Goal: Task Accomplishment & Management: Use online tool/utility

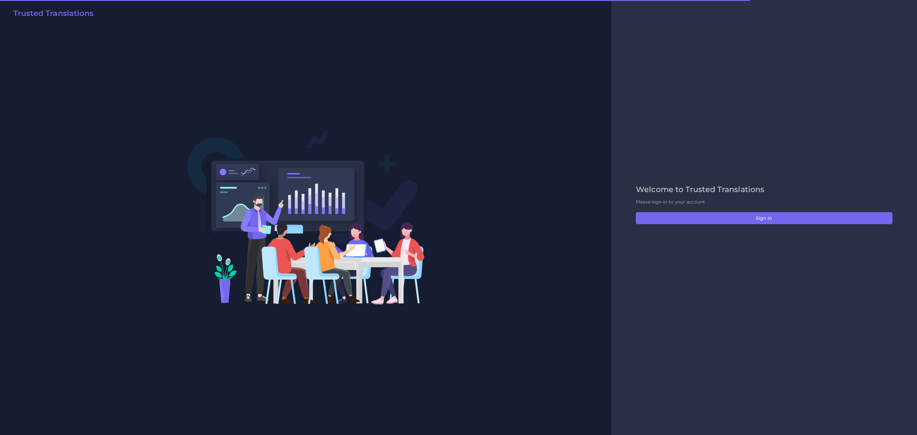
click at [611, 211] on div "Welcome to Trusted Translations Please sign-in to your account Sign in" at bounding box center [764, 217] width 270 height 65
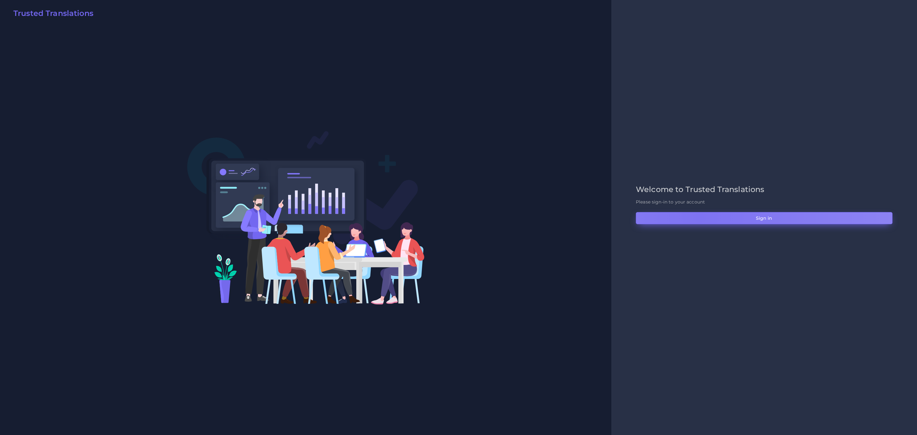
click at [611, 217] on button "Sign in" at bounding box center [764, 218] width 257 height 12
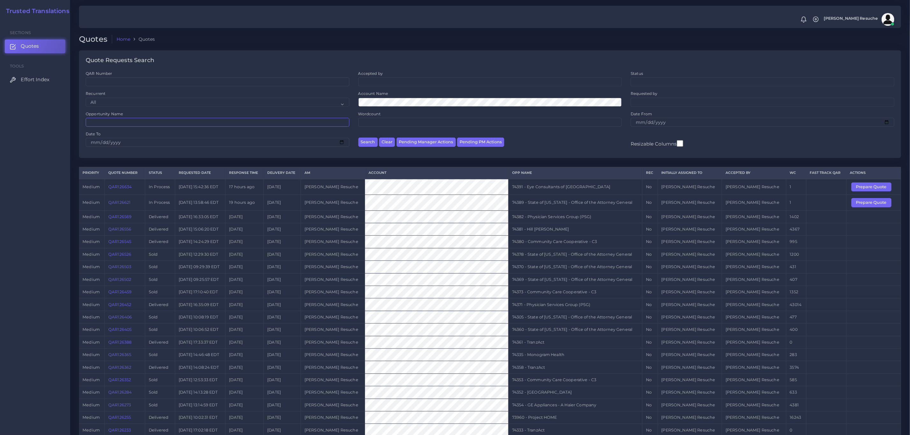
click at [131, 122] on input "Opportunity Name" at bounding box center [218, 122] width 264 height 9
type input "74380"
click at [358, 138] on button "Search" at bounding box center [367, 142] width 19 height 9
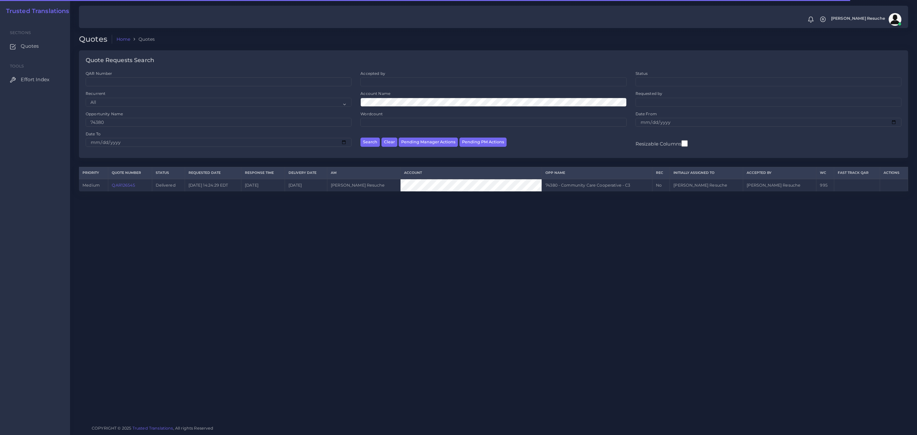
click at [135, 186] on link "QAR126545" at bounding box center [123, 185] width 23 height 5
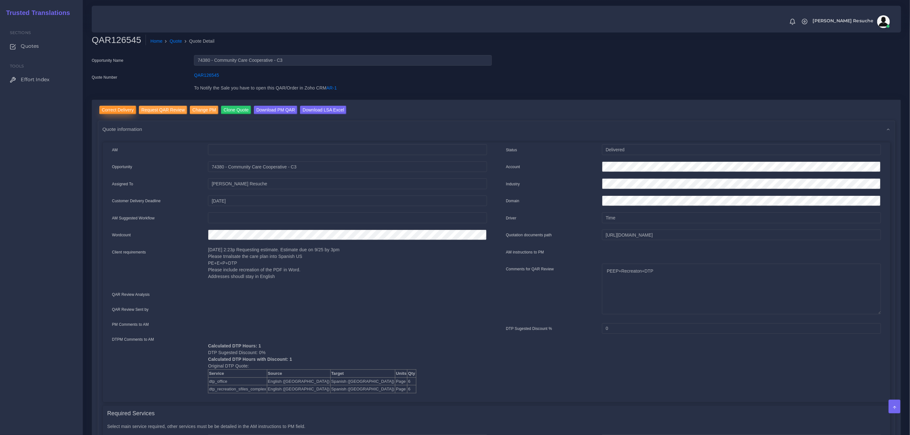
click at [118, 110] on input "Correct Delivery" at bounding box center [117, 110] width 37 height 9
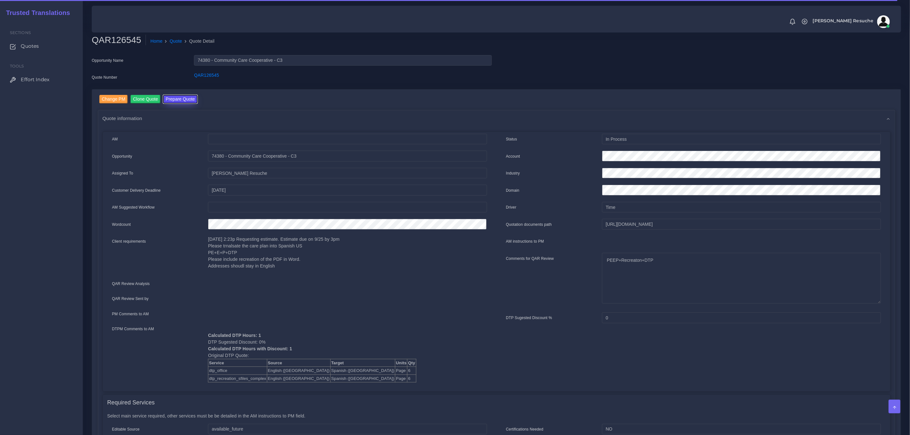
click at [170, 101] on button "Prepare Quote" at bounding box center [180, 99] width 34 height 9
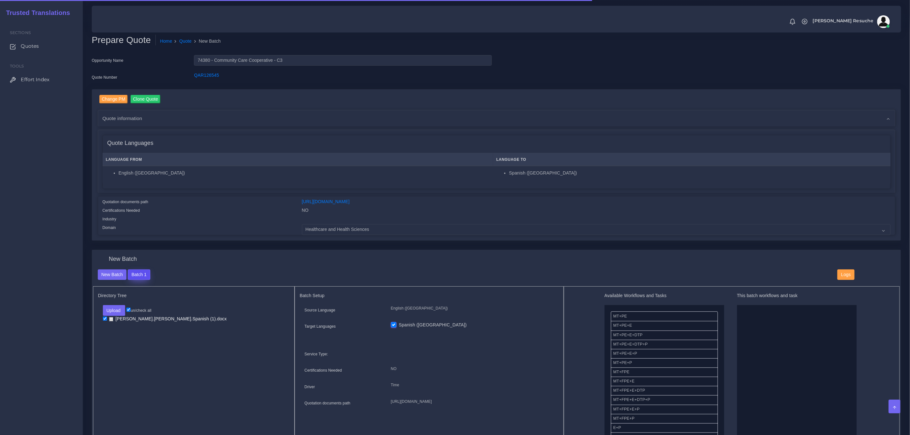
click at [143, 275] on button "Batch 1" at bounding box center [139, 274] width 22 height 11
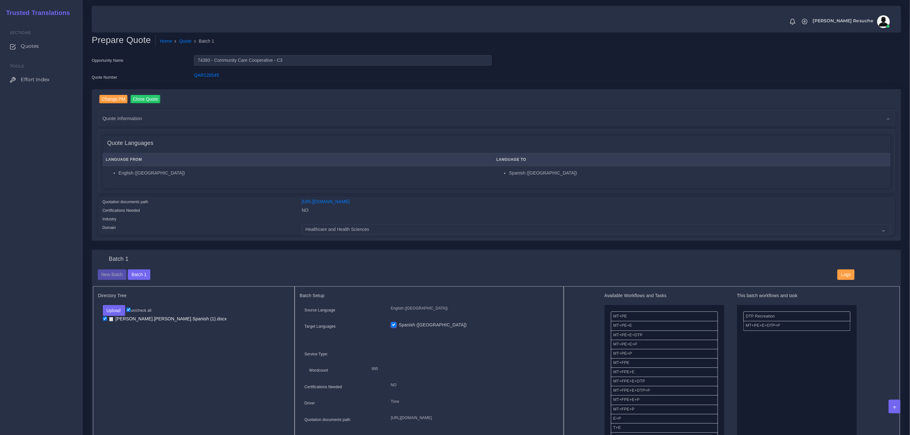
click at [240, 248] on div "Change PM Clone Quote AM NO" at bounding box center [496, 169] width 819 height 161
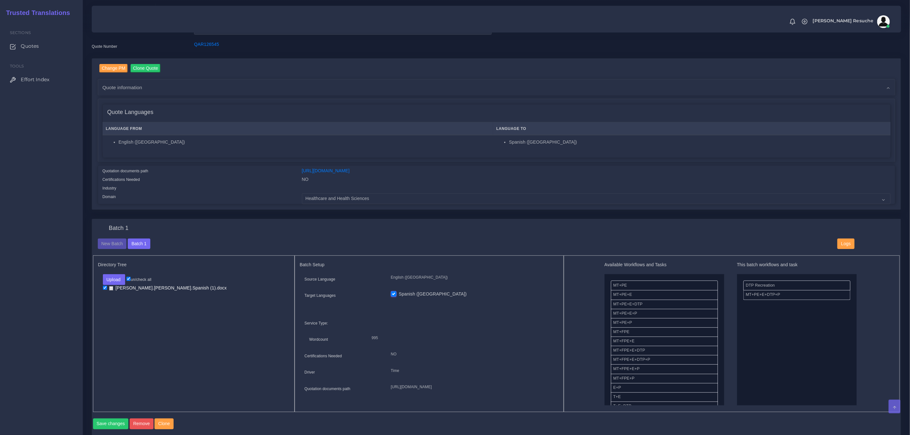
scroll to position [48, 0]
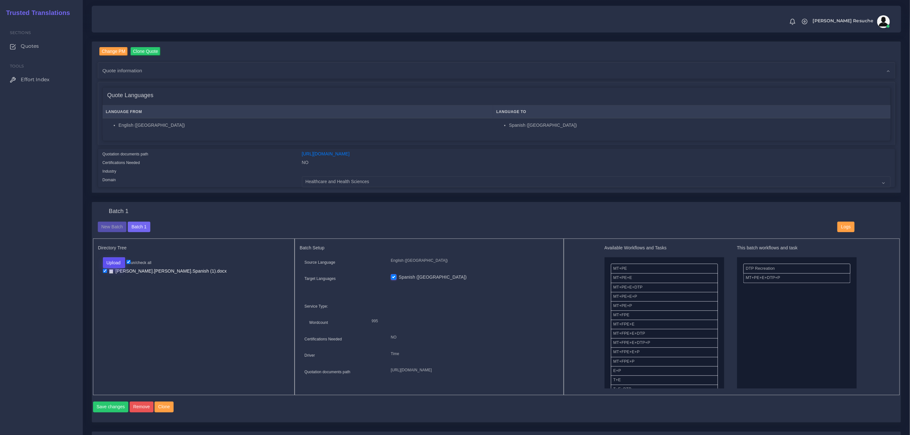
click at [111, 267] on button "Upload" at bounding box center [114, 262] width 23 height 11
click at [115, 289] on label "Files" at bounding box center [125, 287] width 44 height 8
click at [105, 278] on input "checkbox" at bounding box center [105, 278] width 4 height 4
checkbox input "true"
click at [115, 410] on button "Save changes" at bounding box center [111, 407] width 36 height 11
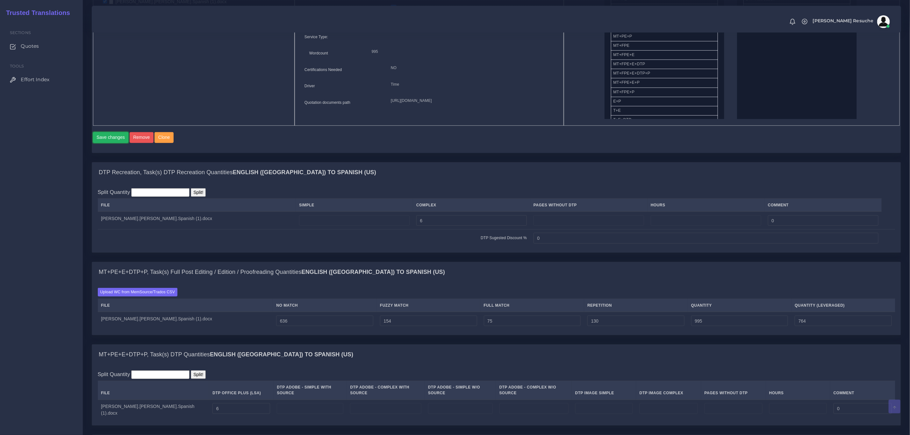
scroll to position [334, 0]
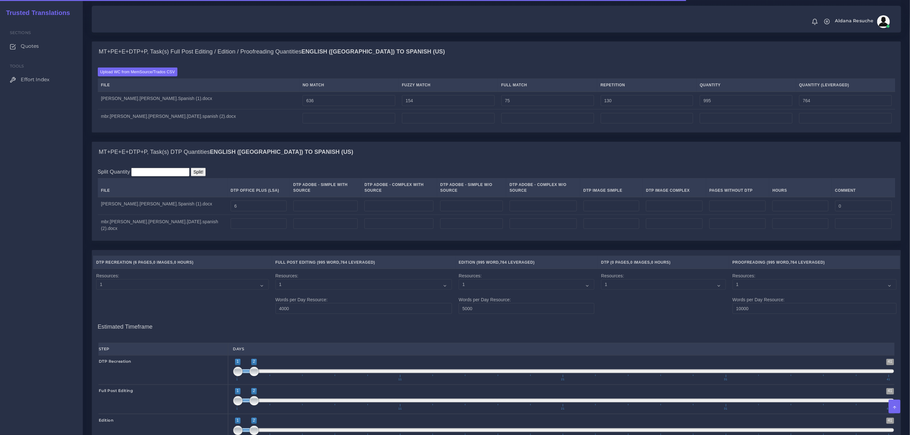
scroll to position [526, 0]
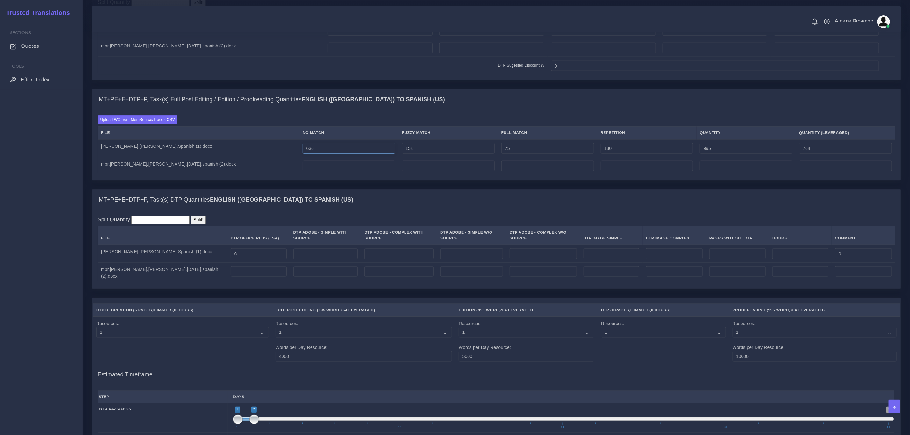
drag, startPoint x: 273, startPoint y: 158, endPoint x: 221, endPoint y: 162, distance: 52.7
click at [221, 157] on tr "deLeon.Juana.Spanish (1).docx 636 154 75 130 995 764" at bounding box center [497, 149] width 798 height 18
type input "0"
type input "359"
type input "128"
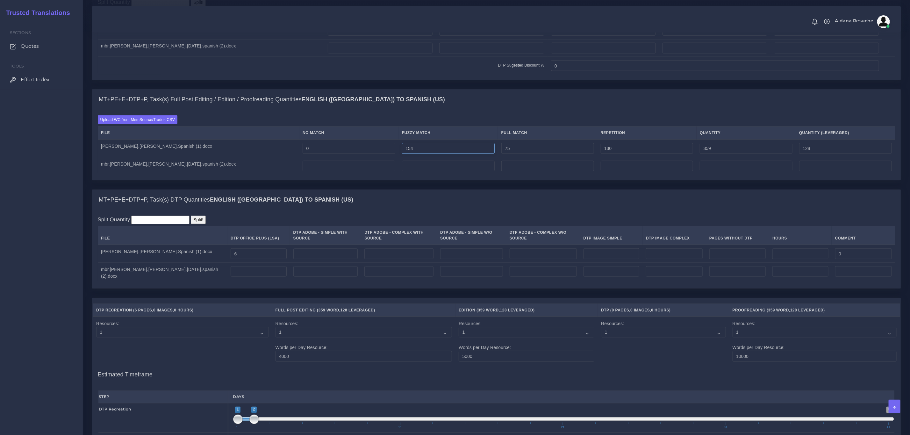
drag, startPoint x: 425, startPoint y: 161, endPoint x: 219, endPoint y: 166, distance: 205.8
click at [219, 157] on tr "deLeon.Juana.Spanish (1).docx 0 154 75 130 359 128" at bounding box center [497, 149] width 798 height 18
type input "0"
type input "205"
type input "51"
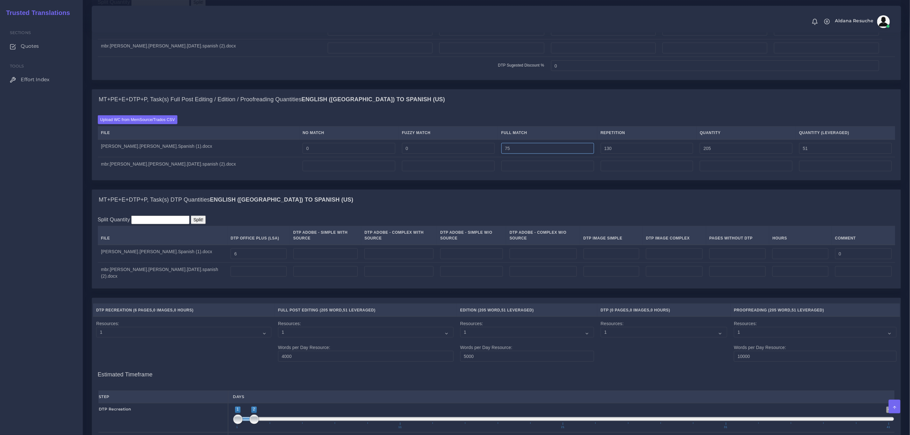
drag, startPoint x: 479, startPoint y: 157, endPoint x: 336, endPoint y: 151, distance: 142.8
click at [319, 150] on tr "deLeon.Juana.Spanish (1).docx 0 0 75 130 205 51" at bounding box center [497, 149] width 798 height 18
type input "0"
type input "130"
type input "32"
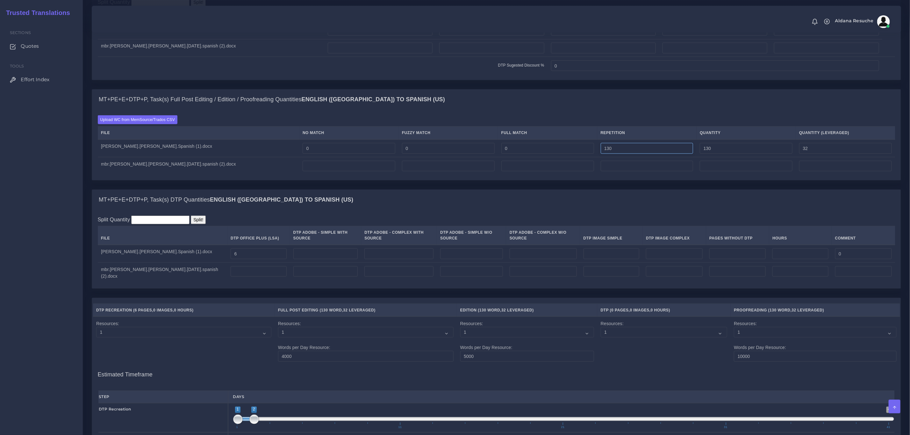
drag, startPoint x: 626, startPoint y: 158, endPoint x: 546, endPoint y: 160, distance: 80.6
click at [430, 157] on tr "deLeon.Juana.Spanish (1).docx 0 0 0 130 130 32" at bounding box center [497, 149] width 798 height 18
type input "0"
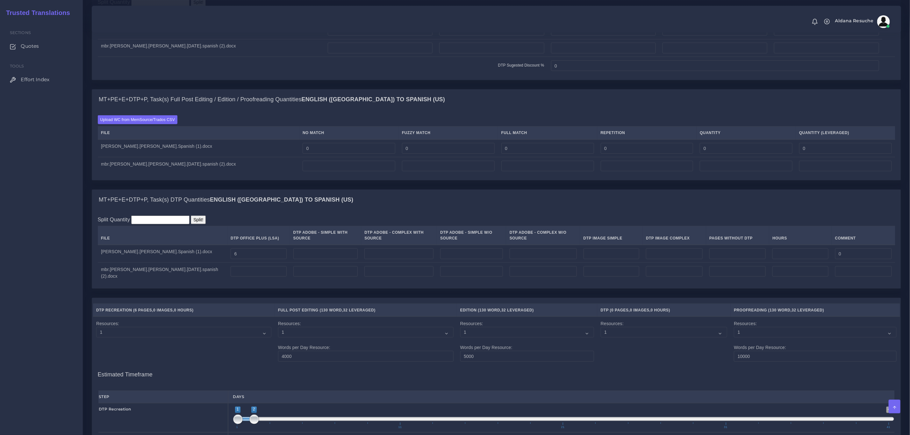
click at [616, 110] on div "MT+PE+E+DTP+P, Task(s) Full Post Editing / Edition / Proofreading Quantities En…" at bounding box center [496, 100] width 809 height 20
click at [124, 124] on label "Upload WC from MemSource/Trados CSV" at bounding box center [138, 119] width 80 height 9
click at [0, 0] on input "Upload WC from MemSource/Trados CSV" at bounding box center [0, 0] width 0 height 0
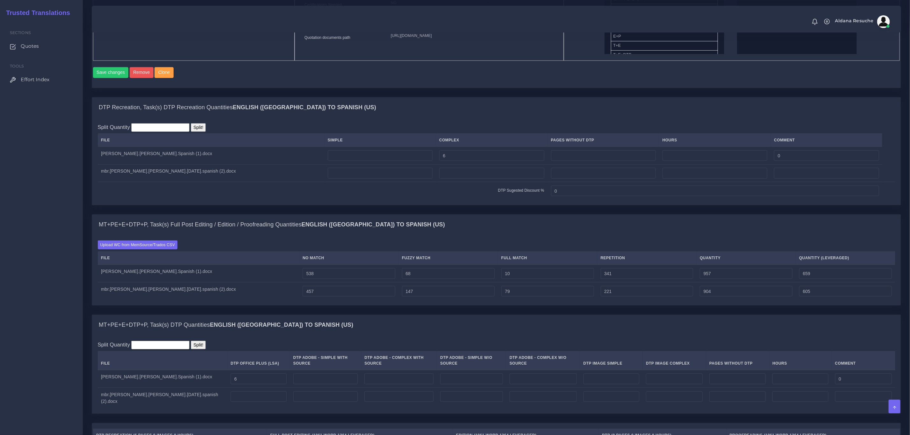
scroll to position [382, 0]
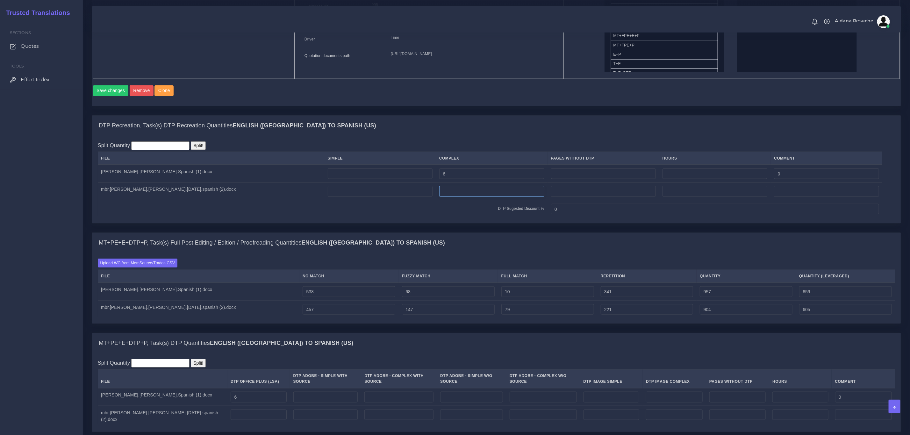
click at [439, 196] on input "number" at bounding box center [491, 191] width 105 height 11
type input "5"
click at [396, 224] on div "Split Quantity Split! File Simple Complex Pages Without DTP Hours Comment deLeo…" at bounding box center [496, 180] width 809 height 88
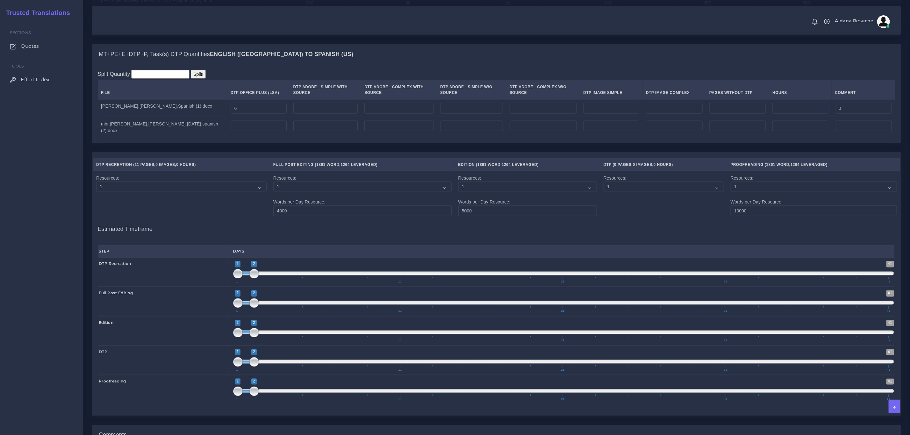
scroll to position [669, 0]
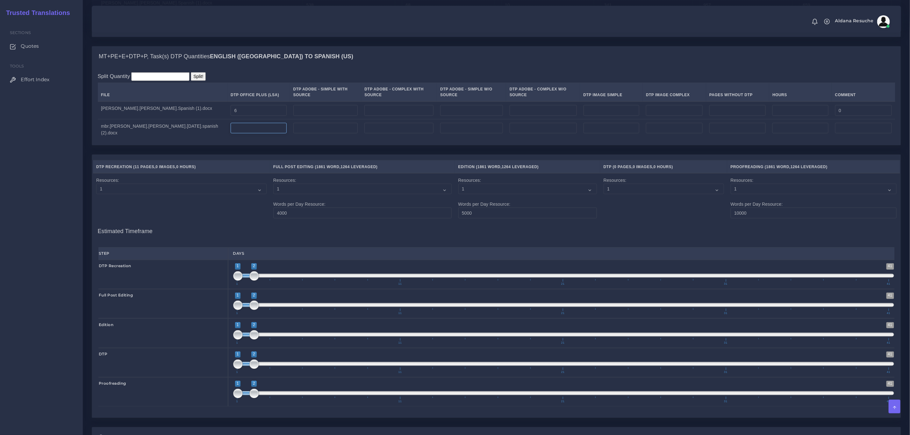
click at [231, 134] on input "number" at bounding box center [259, 128] width 56 height 11
type input "5"
click at [238, 162] on table "DTP Recreation ( 11 Pages , 0 Images , 0 Hours ) Full Post Editing ( 1861 Word …" at bounding box center [496, 190] width 807 height 61
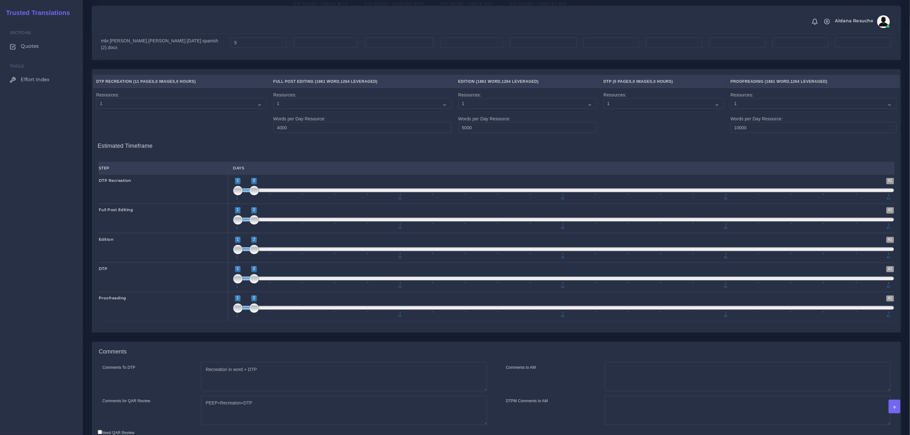
scroll to position [807, 0]
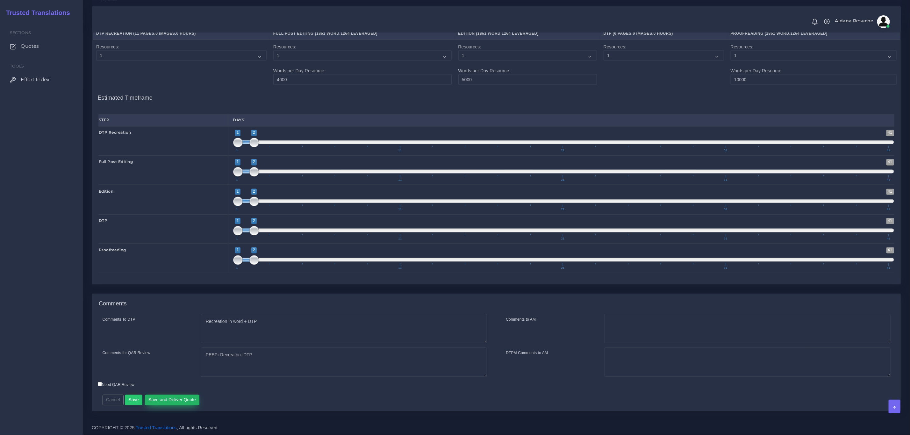
click at [176, 401] on button "Save and Deliver Quote" at bounding box center [172, 400] width 55 height 11
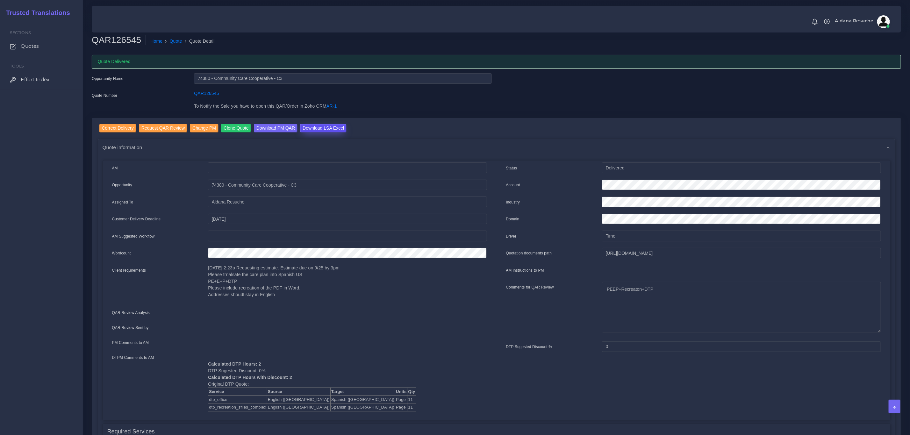
click at [320, 125] on input "Download LSA Excel" at bounding box center [323, 128] width 47 height 9
click at [170, 40] on link "Quote" at bounding box center [176, 41] width 12 height 7
